Goal: Information Seeking & Learning: Learn about a topic

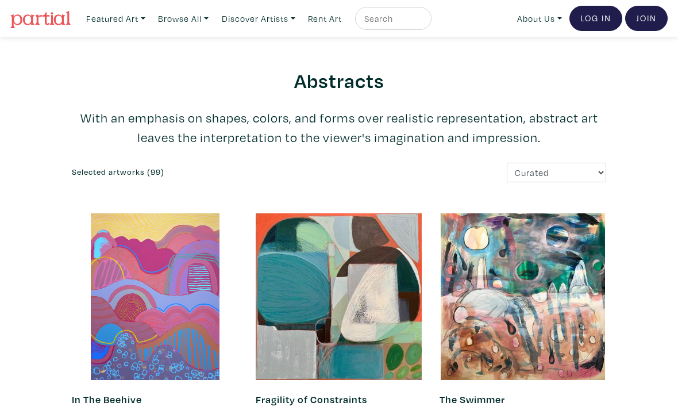
click at [404, 18] on input "text" at bounding box center [391, 18] width 57 height 14
type input "Untitled 001"
click at [423, 22] on button "submit" at bounding box center [423, 22] width 0 height 0
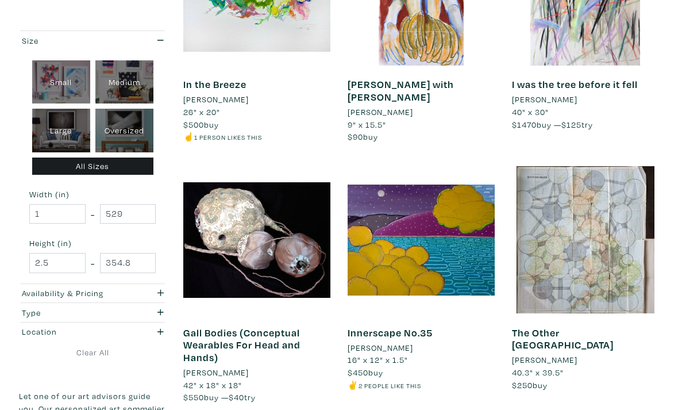
scroll to position [1562, 0]
click at [542, 93] on li "[PERSON_NAME]" at bounding box center [545, 99] width 66 height 13
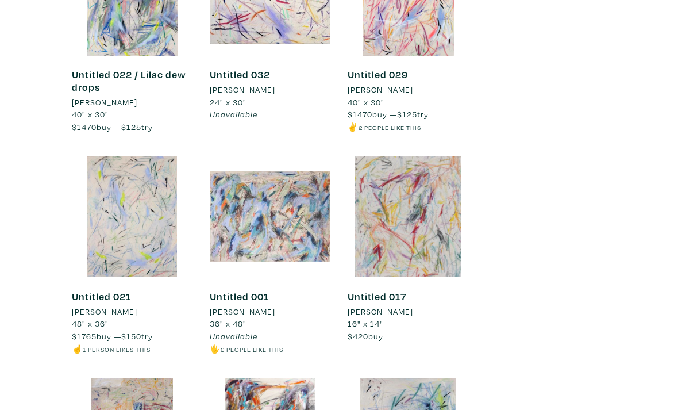
scroll to position [4215, 0]
click at [297, 184] on div at bounding box center [270, 216] width 121 height 121
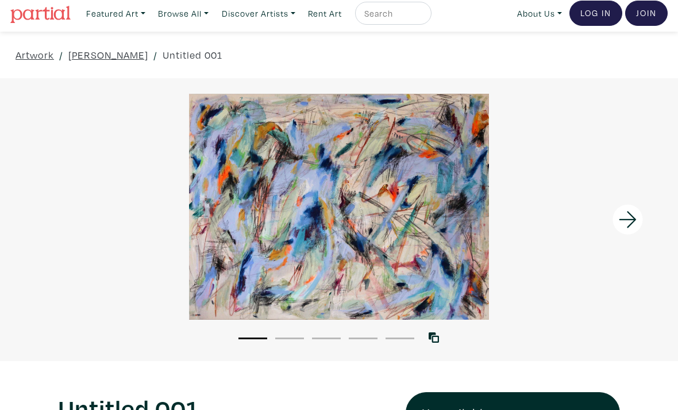
click at [641, 220] on icon at bounding box center [628, 220] width 39 height 31
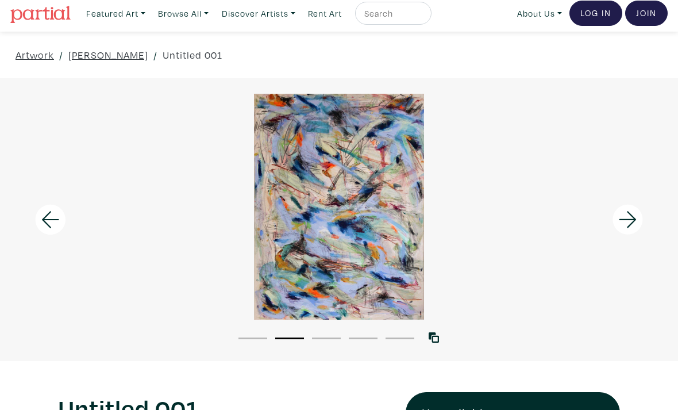
scroll to position [5, 0]
click at [641, 220] on icon at bounding box center [628, 220] width 39 height 31
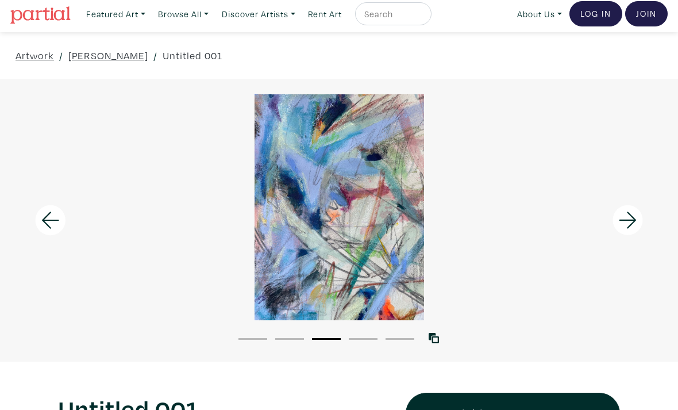
click at [641, 220] on icon at bounding box center [628, 220] width 39 height 31
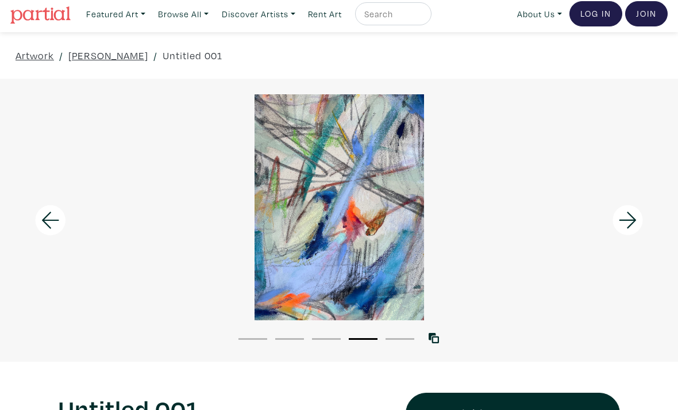
click at [641, 220] on icon at bounding box center [628, 220] width 39 height 31
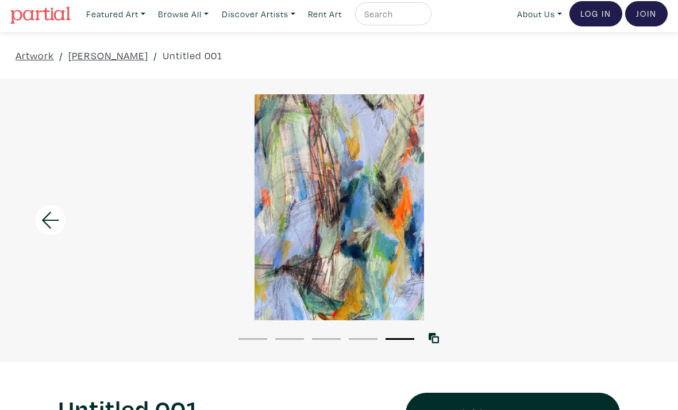
click at [49, 224] on icon at bounding box center [50, 220] width 39 height 31
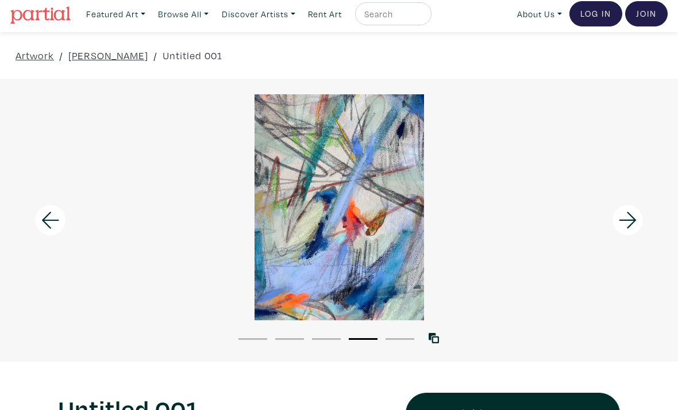
click at [49, 224] on icon at bounding box center [50, 220] width 39 height 31
click at [51, 225] on icon at bounding box center [50, 220] width 39 height 31
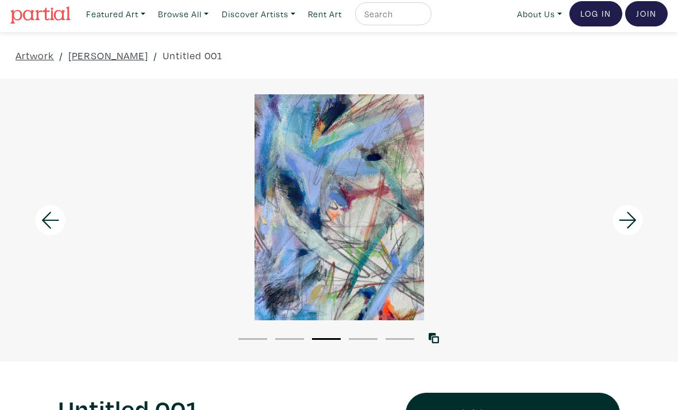
click at [52, 227] on icon at bounding box center [50, 220] width 39 height 31
